Goal: Information Seeking & Learning: Learn about a topic

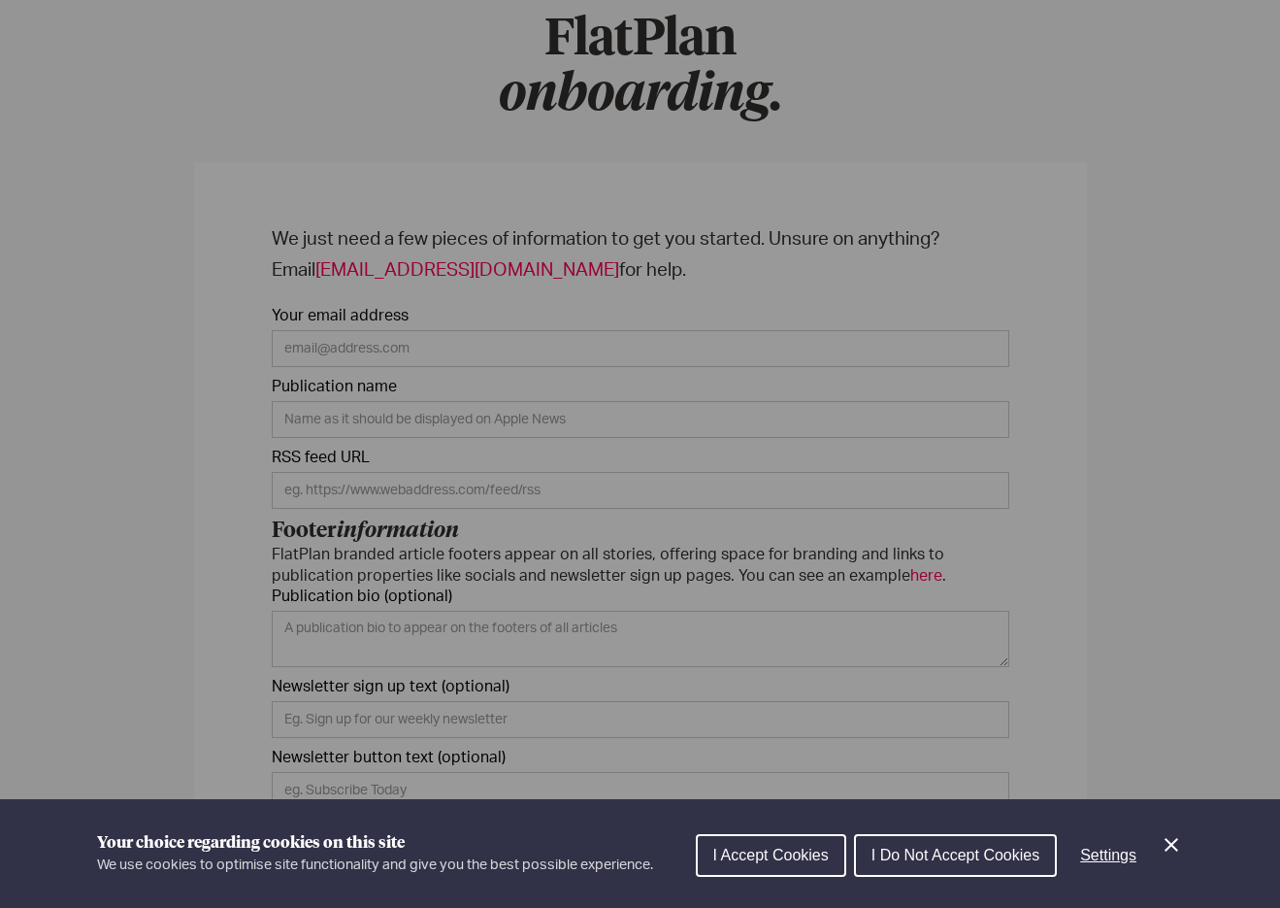
scroll to position [183, 0]
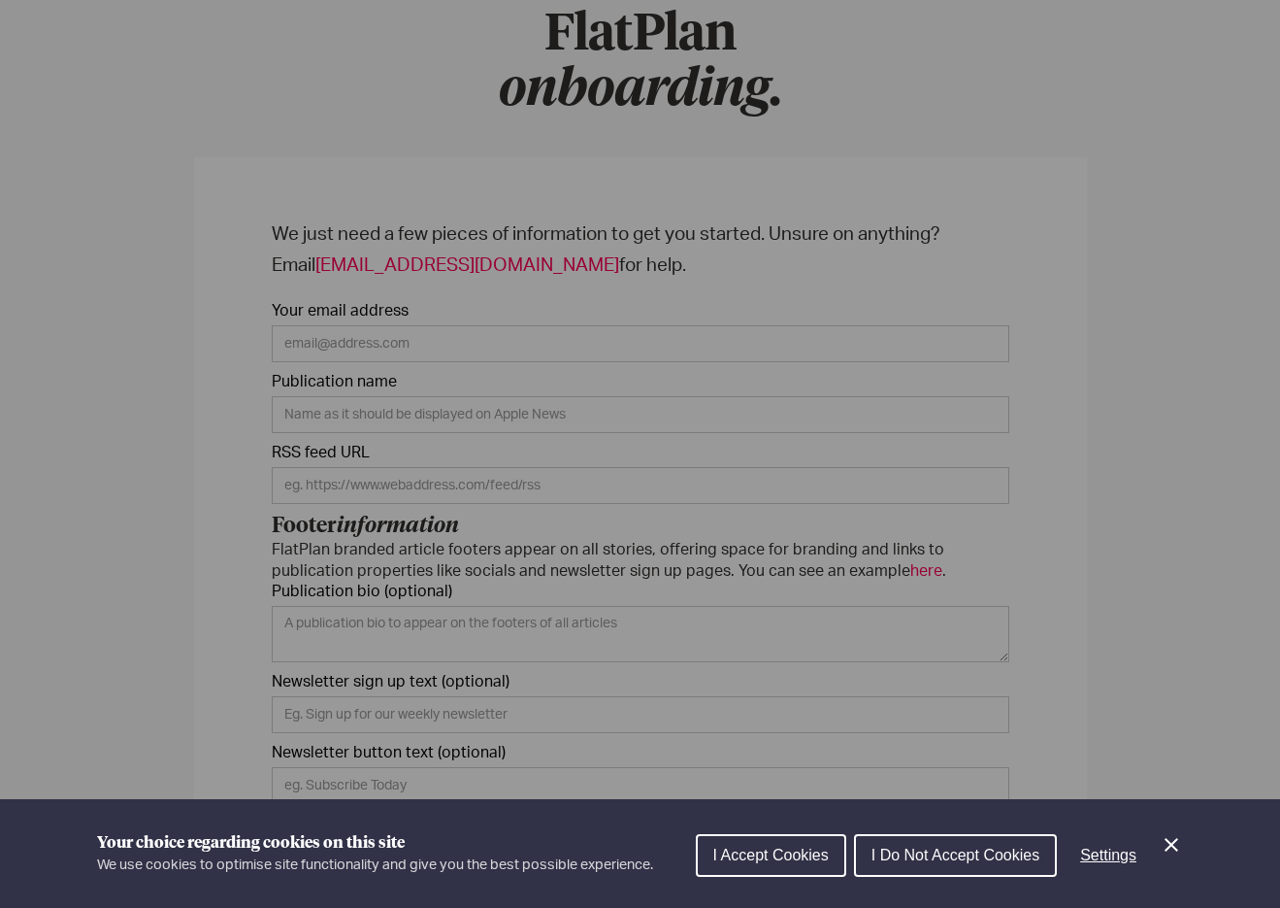
click at [1182, 842] on icon "Close Cookie Control" at bounding box center [1171, 844] width 23 height 23
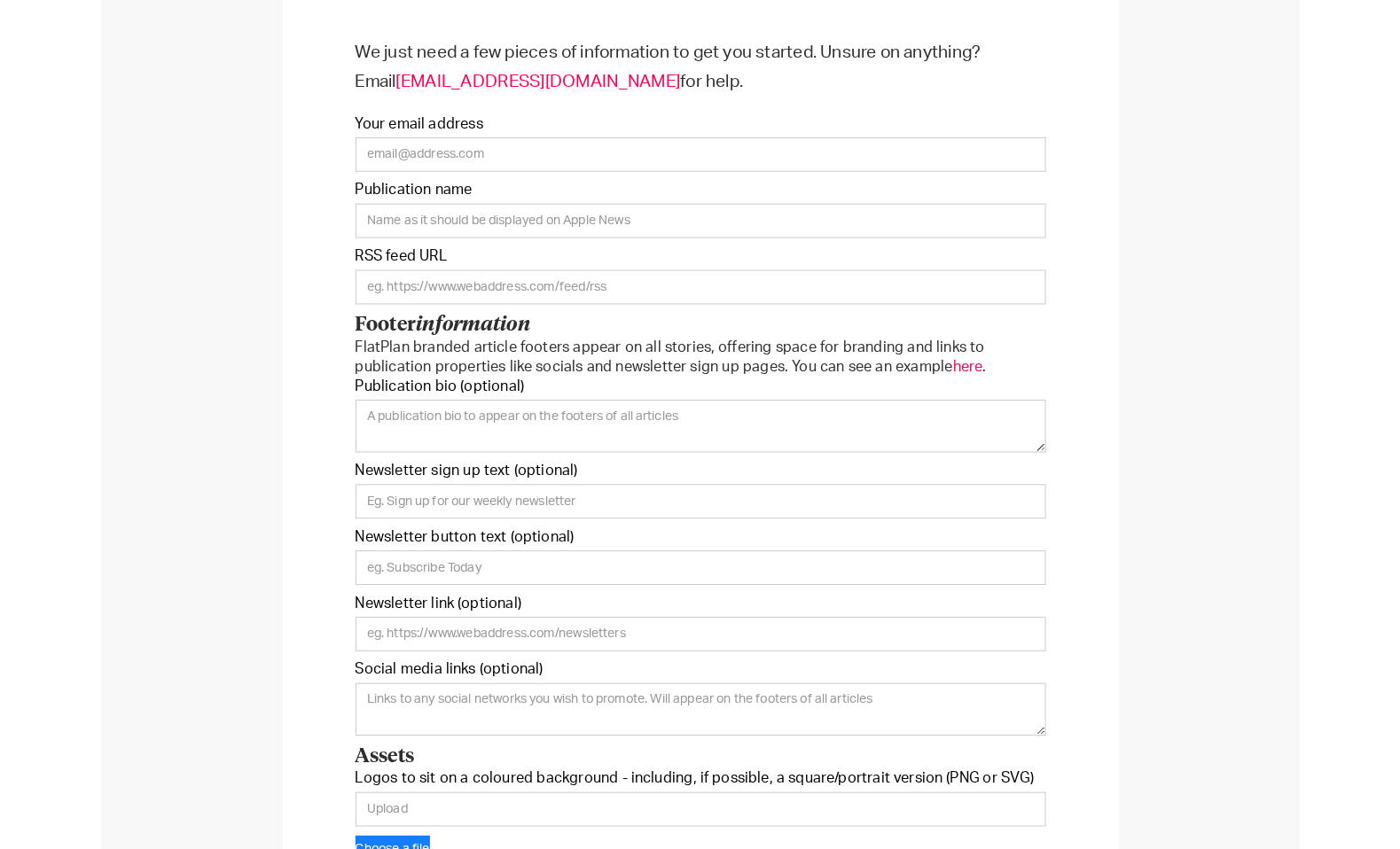
scroll to position [326, 0]
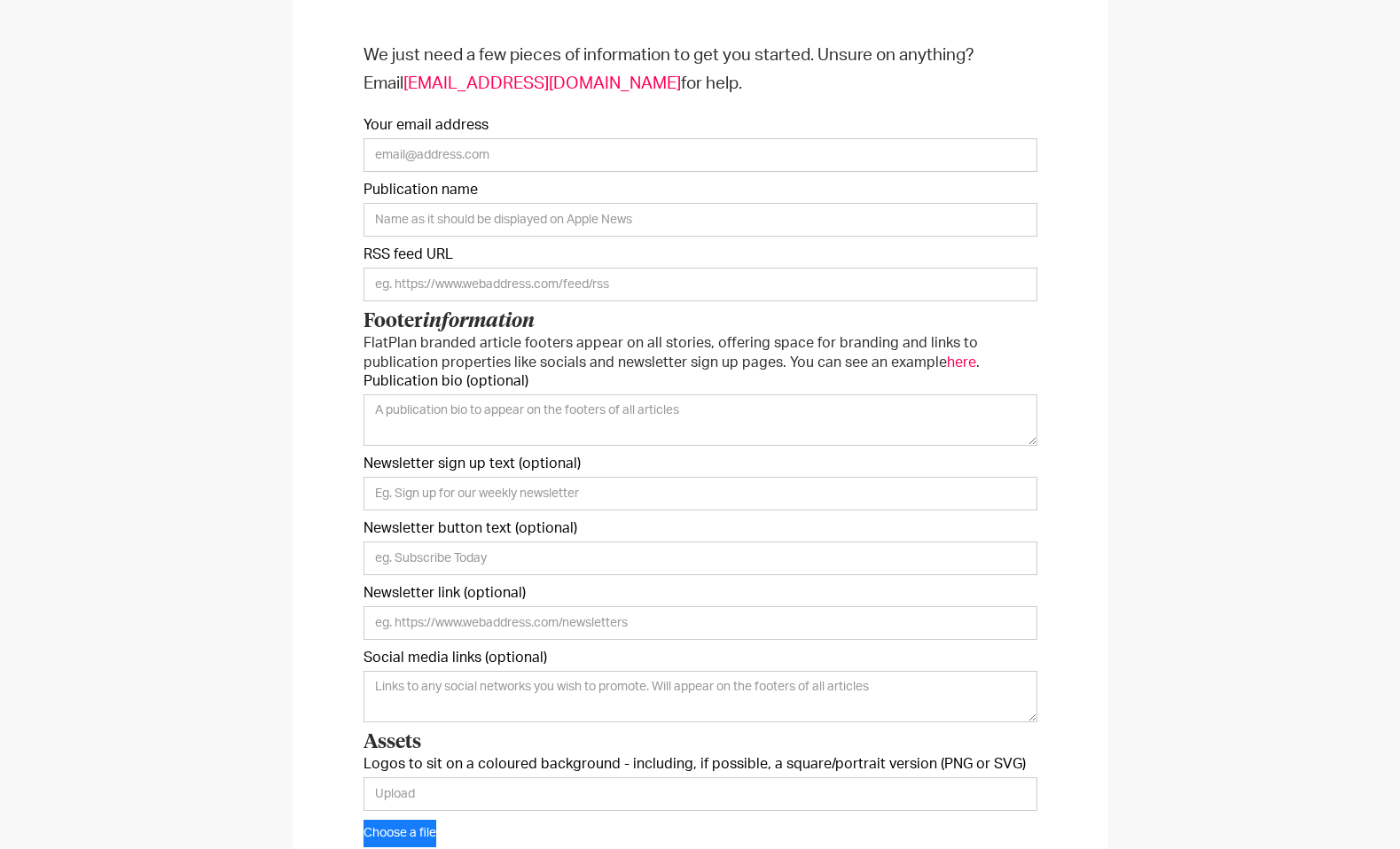
click at [947, 363] on span "here" at bounding box center [962, 362] width 29 height 15
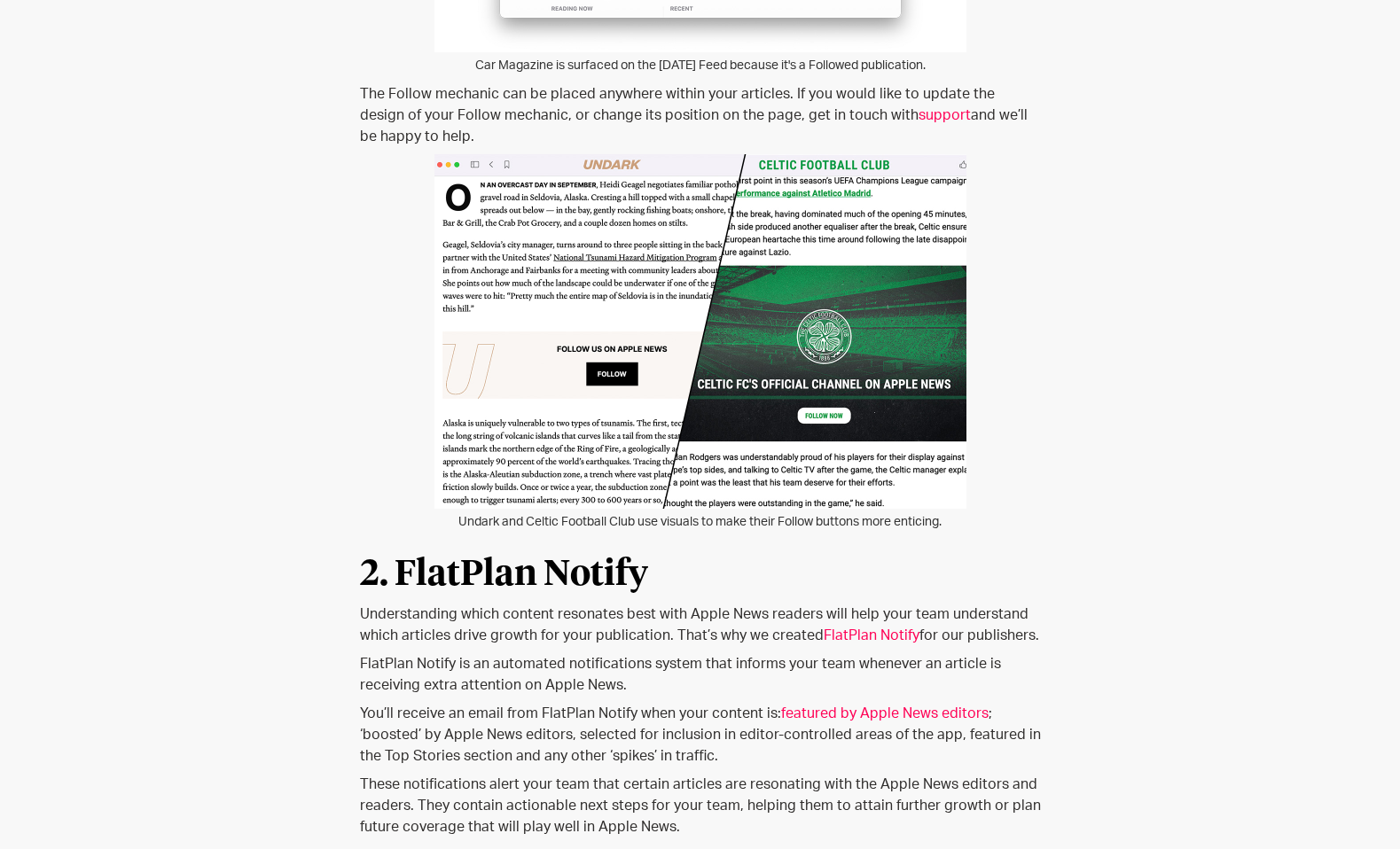
scroll to position [1365, 0]
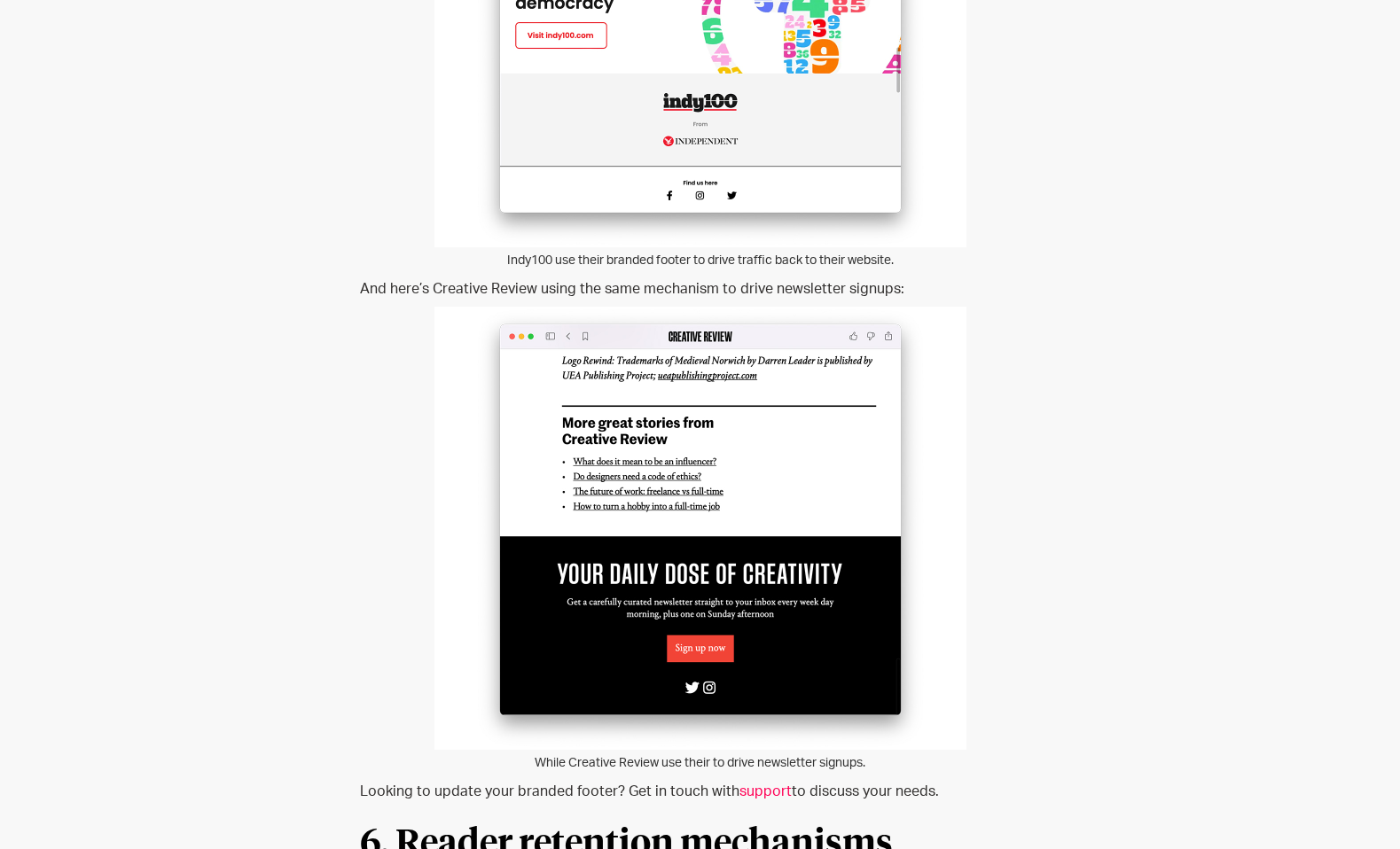
scroll to position [6044, 0]
